Goal: Find specific page/section: Find specific page/section

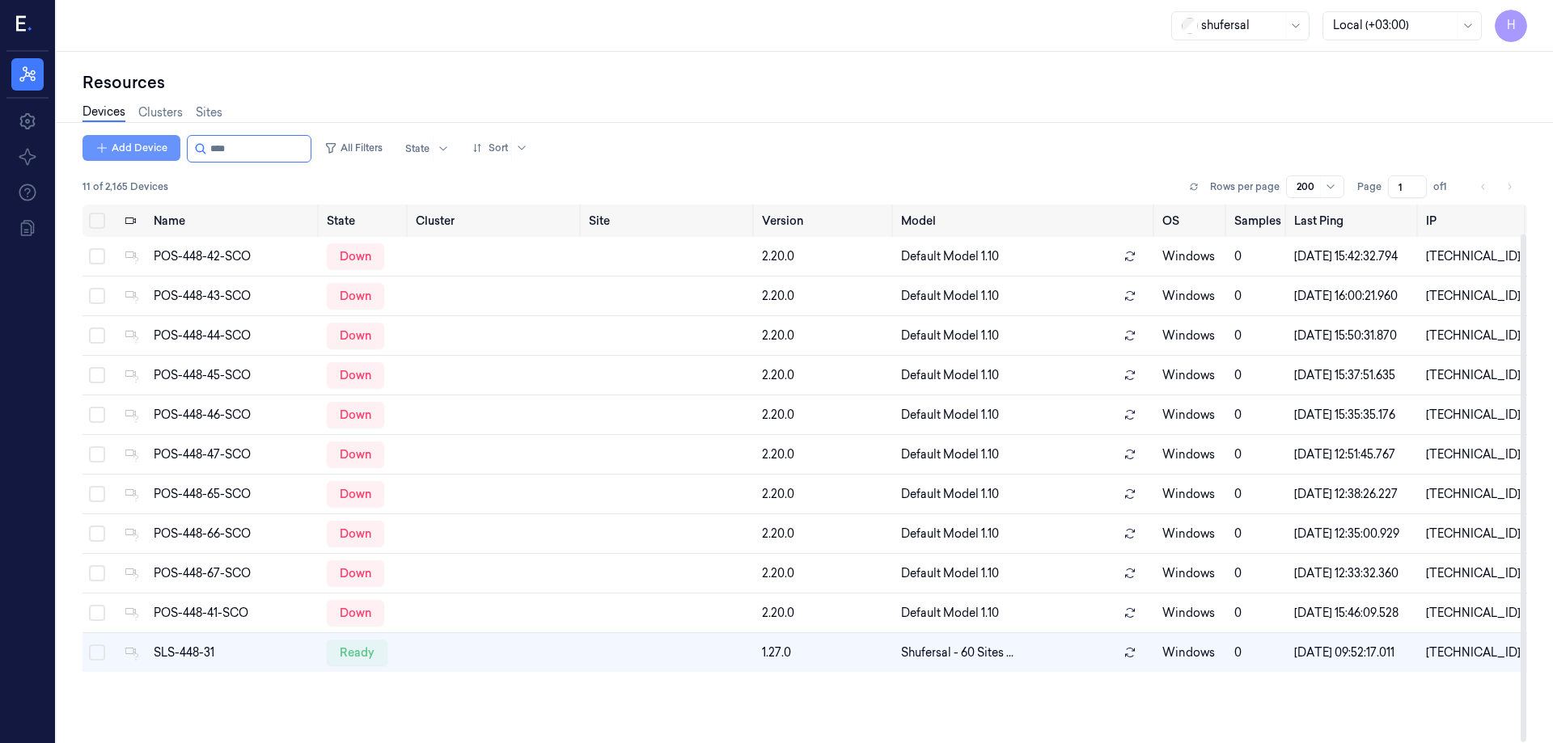
scroll to position [31, 0]
drag, startPoint x: 0, startPoint y: 0, endPoint x: 124, endPoint y: 155, distance: 198.5
click at [124, 155] on div "Add Device All Filters State Sort" at bounding box center [308, 148] width 452 height 27
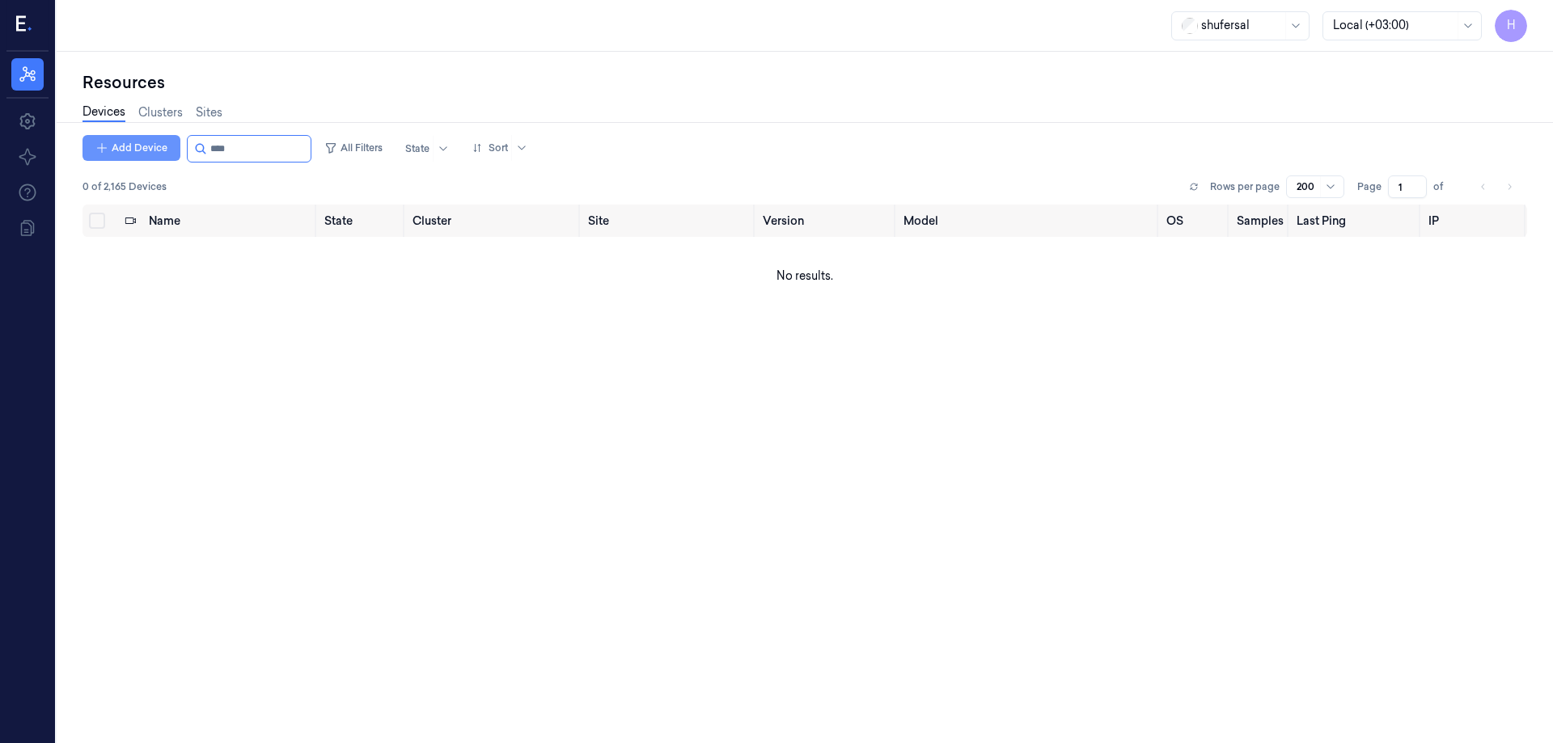
type input "****"
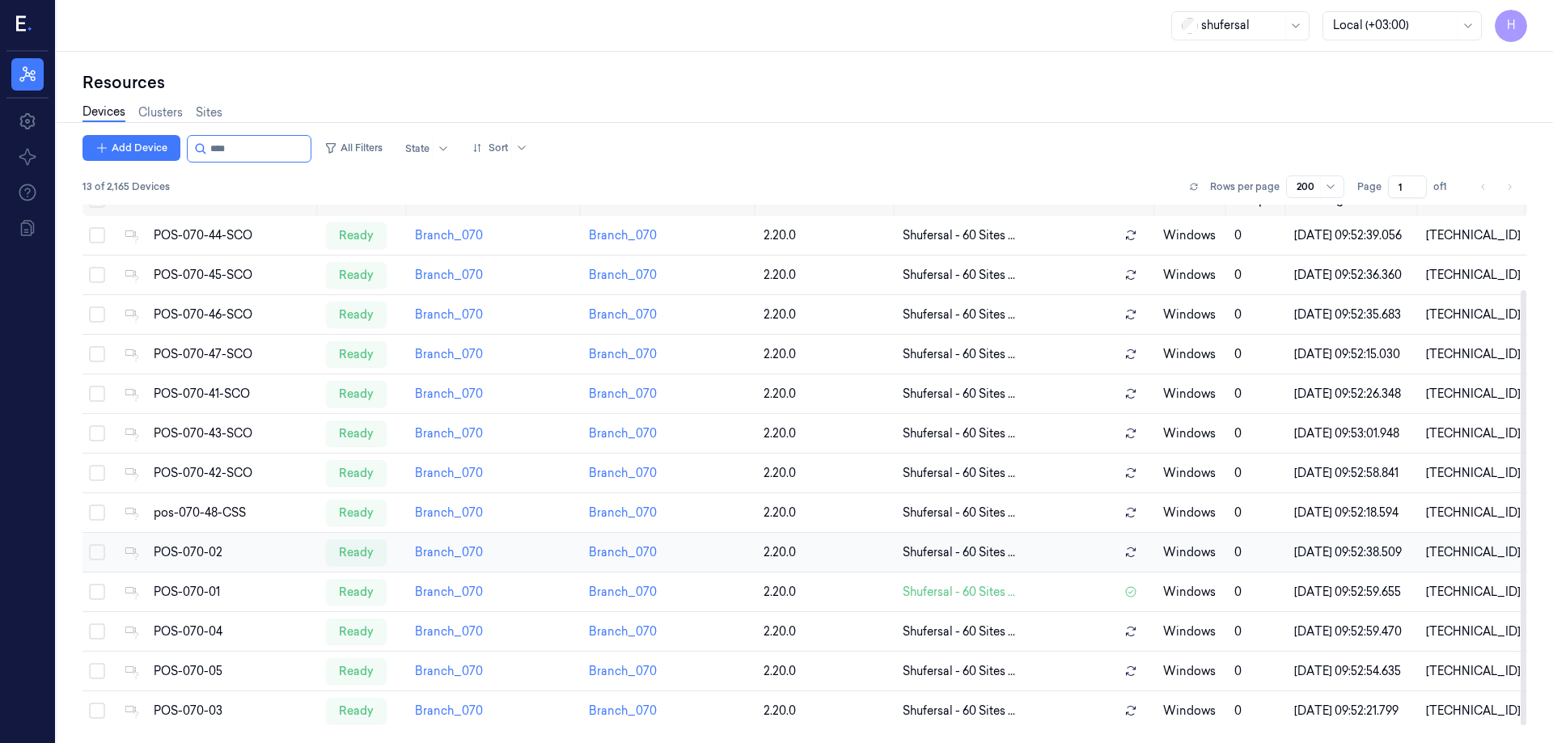
scroll to position [126, 0]
click at [213, 584] on div "POS-070-01" at bounding box center [233, 592] width 159 height 17
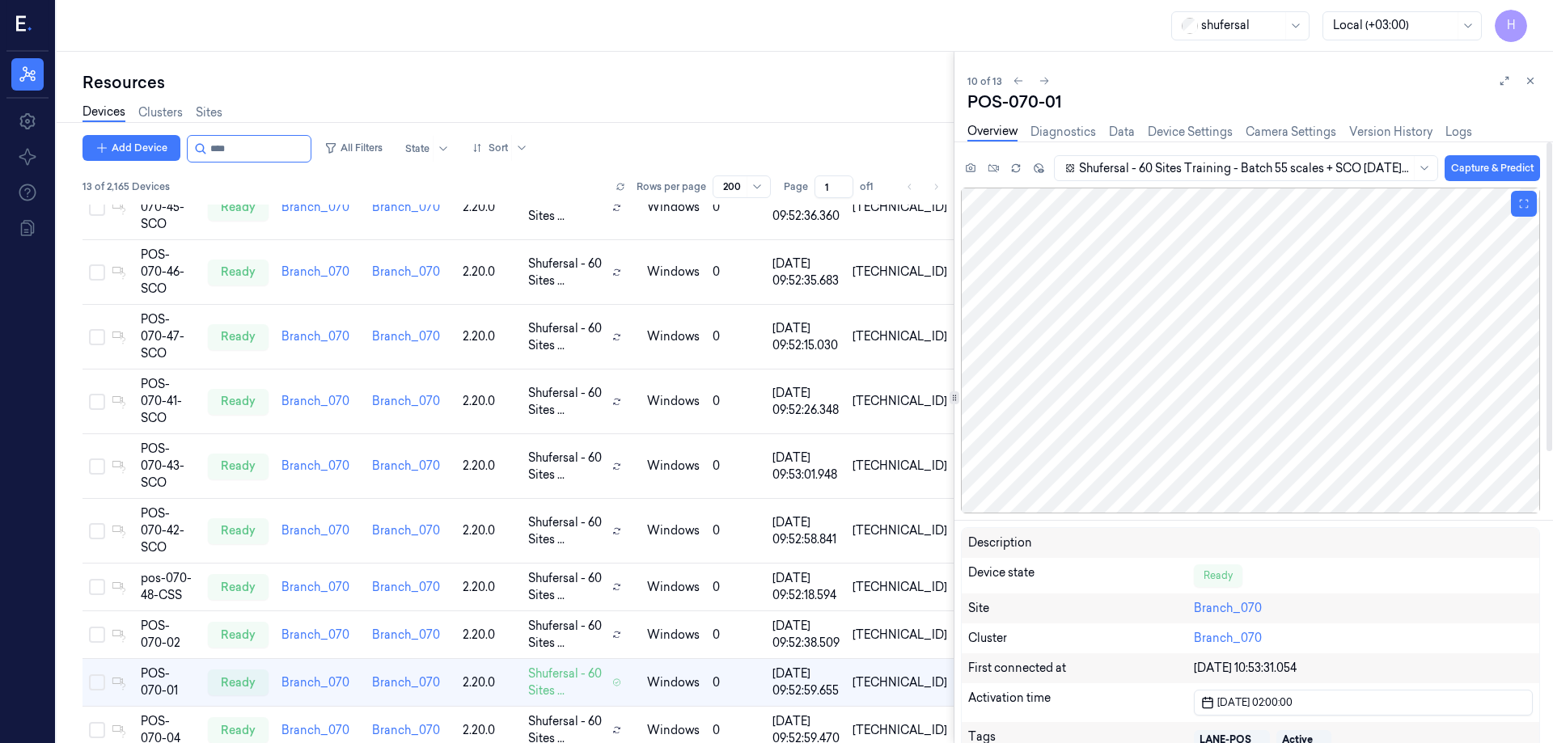
click at [1195, 374] on div at bounding box center [1250, 351] width 579 height 326
click at [1290, 311] on div at bounding box center [1250, 351] width 579 height 326
click at [1300, 344] on div at bounding box center [1250, 351] width 579 height 326
click at [1157, 381] on div at bounding box center [1250, 351] width 579 height 326
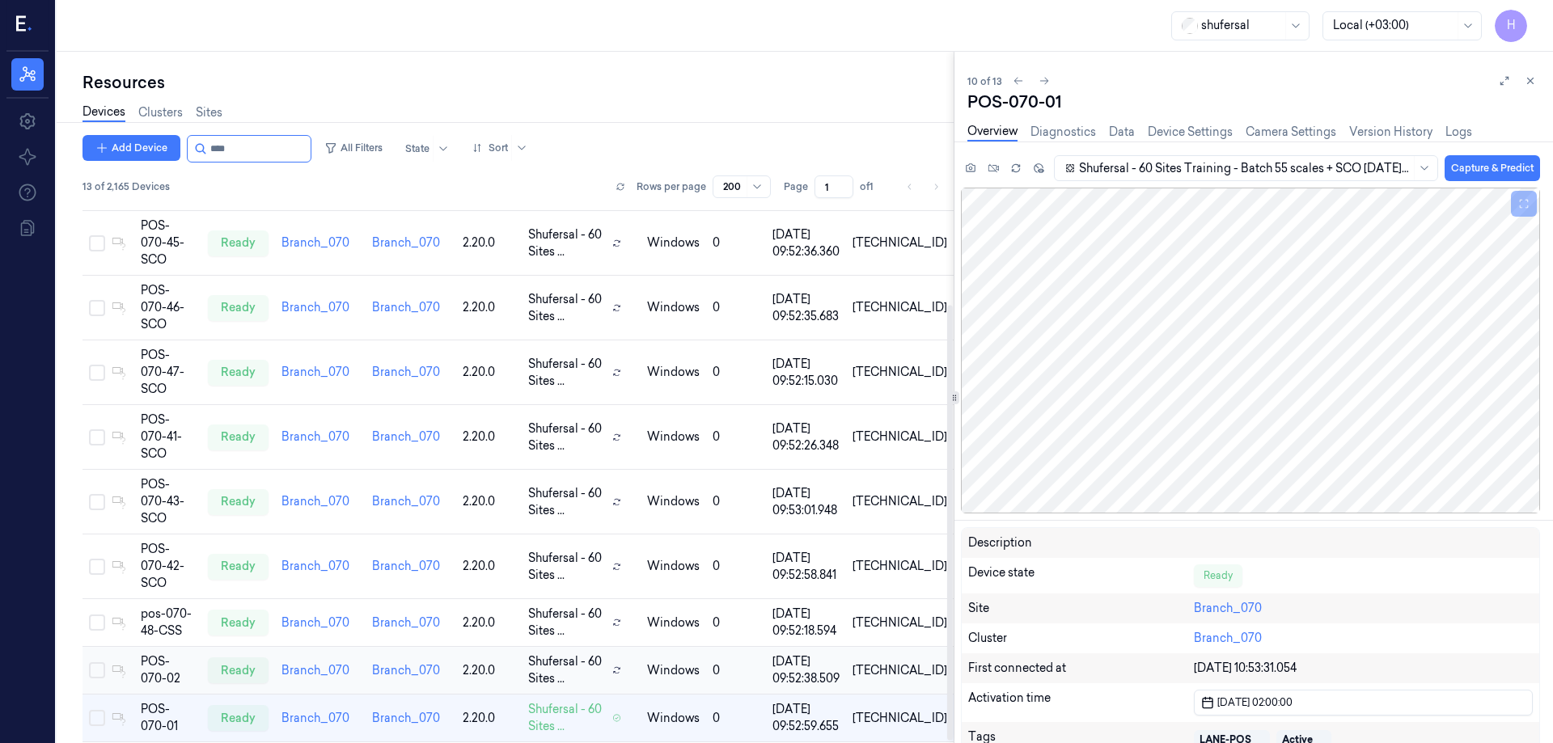
scroll to position [126, 0]
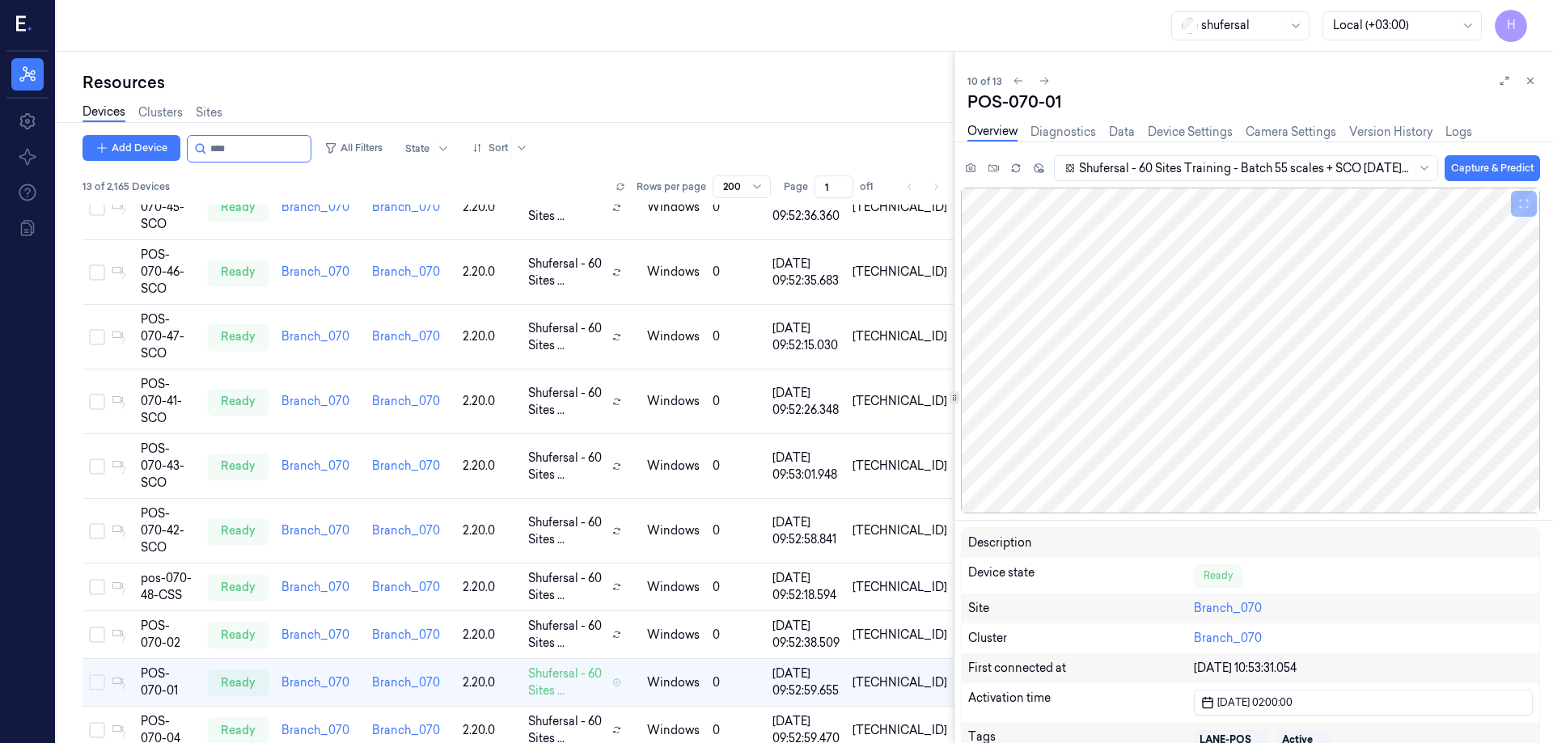
click at [687, 97] on div "Devices Clusters Sites" at bounding box center [517, 114] width 871 height 41
click at [1248, 368] on div at bounding box center [1250, 351] width 579 height 326
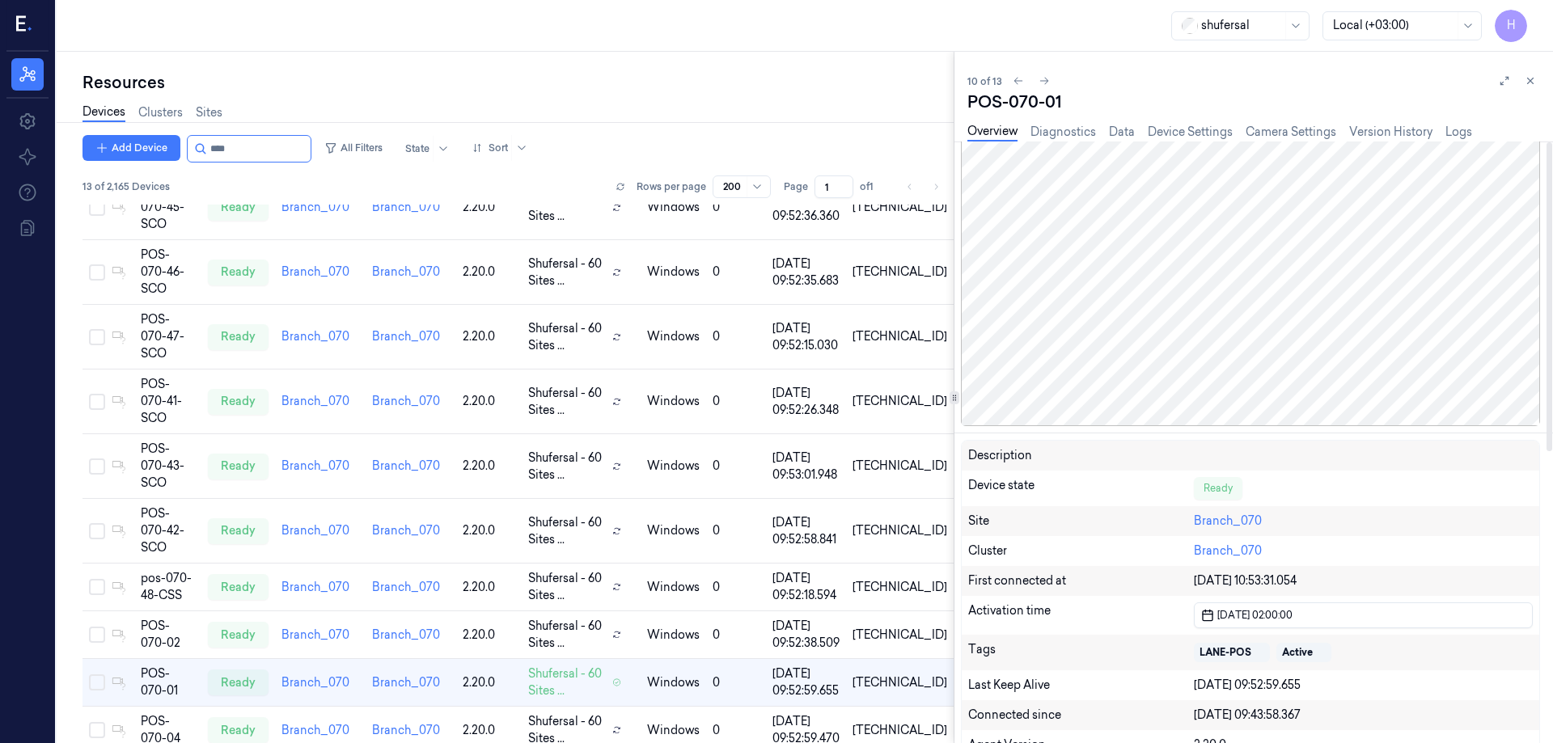
scroll to position [0, 0]
